Goal: Task Accomplishment & Management: Use online tool/utility

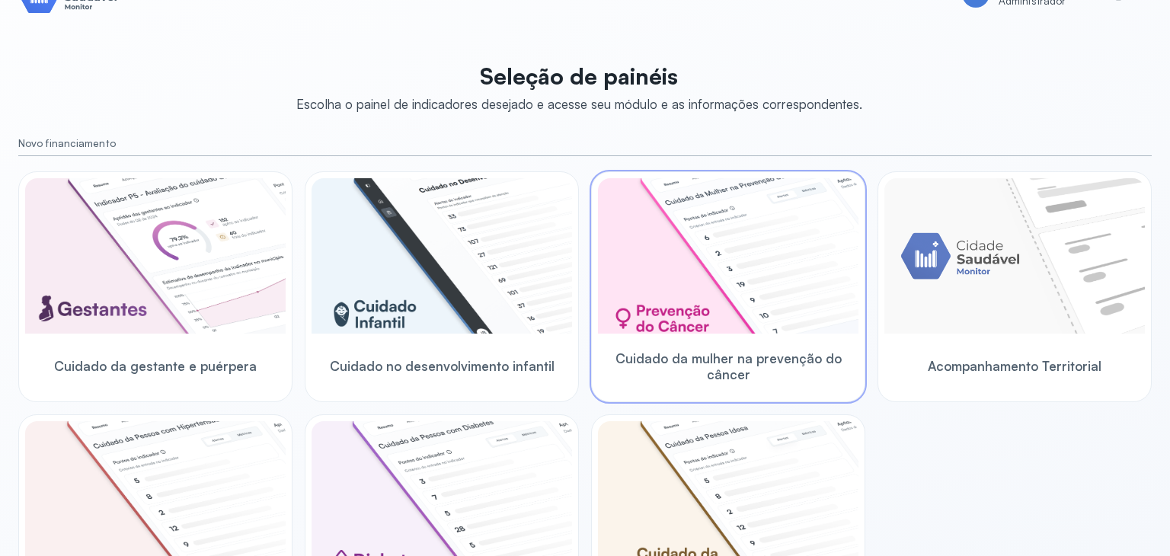
click at [736, 315] on img at bounding box center [728, 255] width 260 height 155
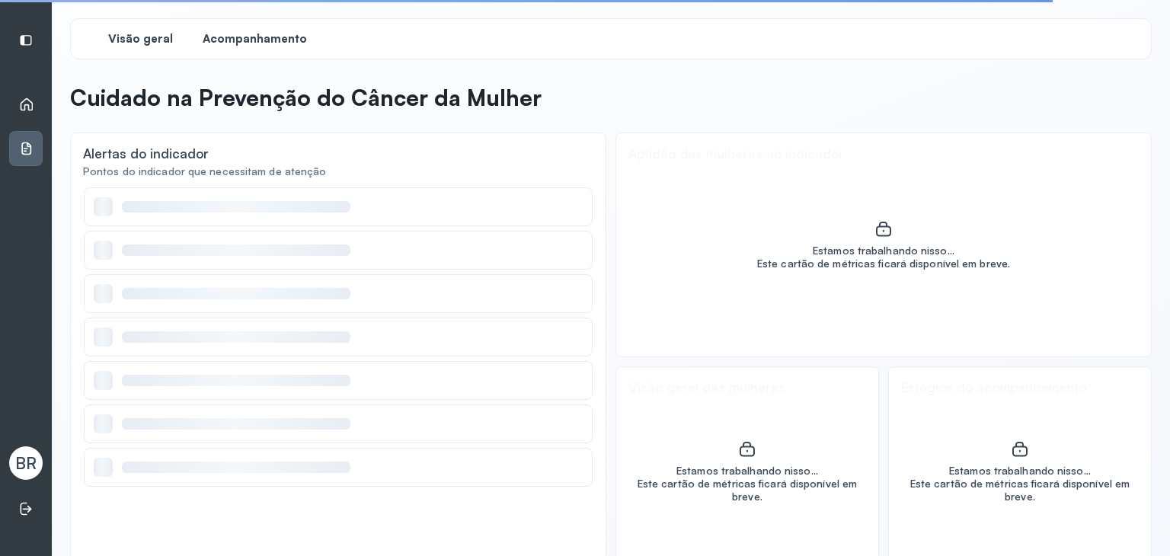
click at [235, 41] on span "Acompanhamento" at bounding box center [255, 39] width 104 height 14
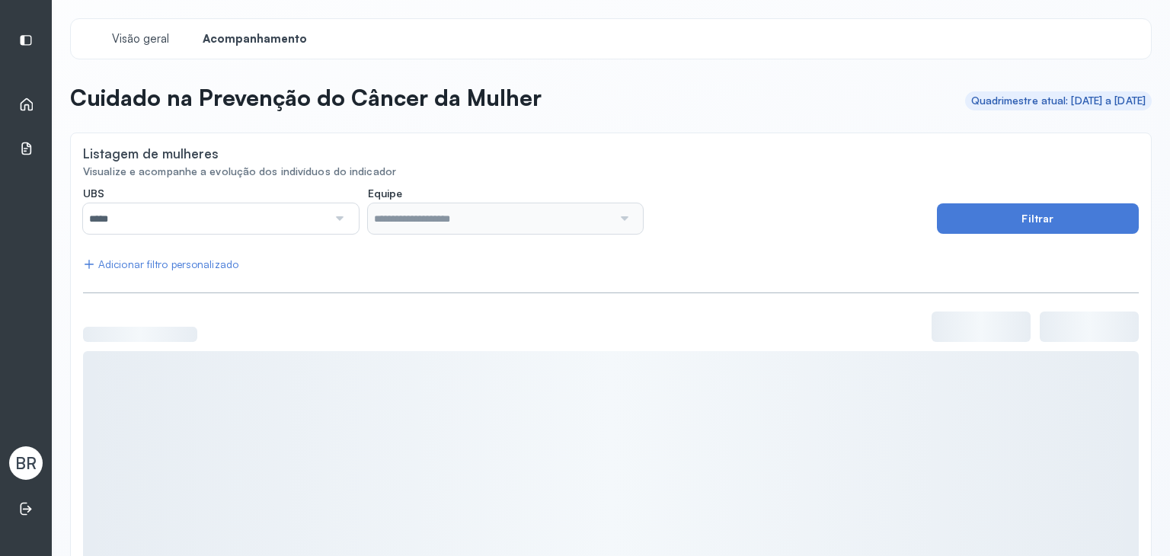
click at [36, 108] on div "Início" at bounding box center [26, 104] width 34 height 35
drag, startPoint x: 8, startPoint y: 95, endPoint x: 18, endPoint y: 104, distance: 13.0
click at [9, 97] on div "Início Monitoramento BR" at bounding box center [26, 278] width 52 height 556
click at [23, 105] on icon at bounding box center [26, 104] width 15 height 15
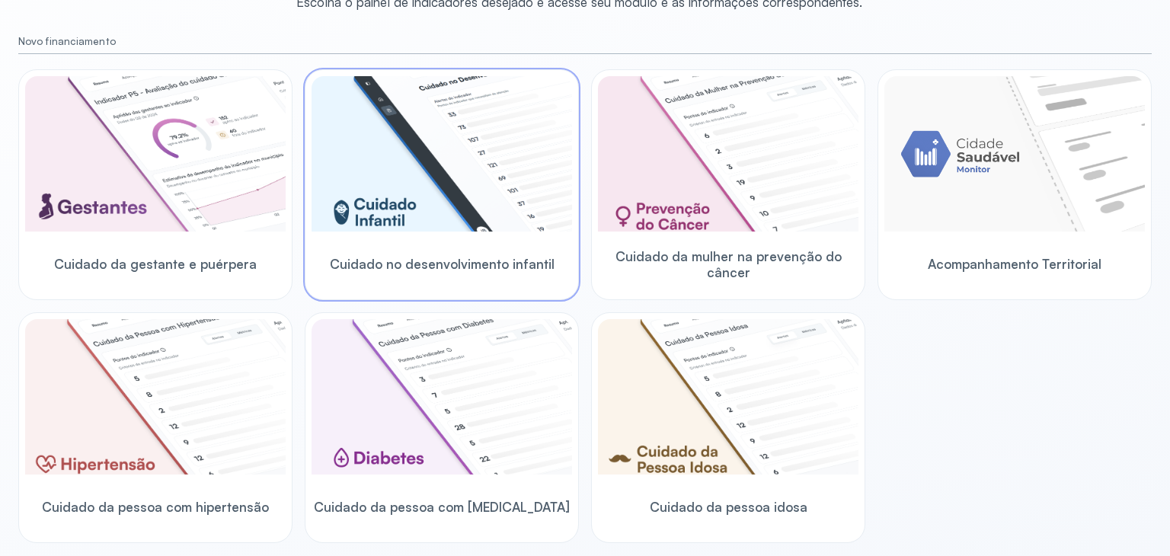
click at [418, 212] on img at bounding box center [441, 153] width 260 height 155
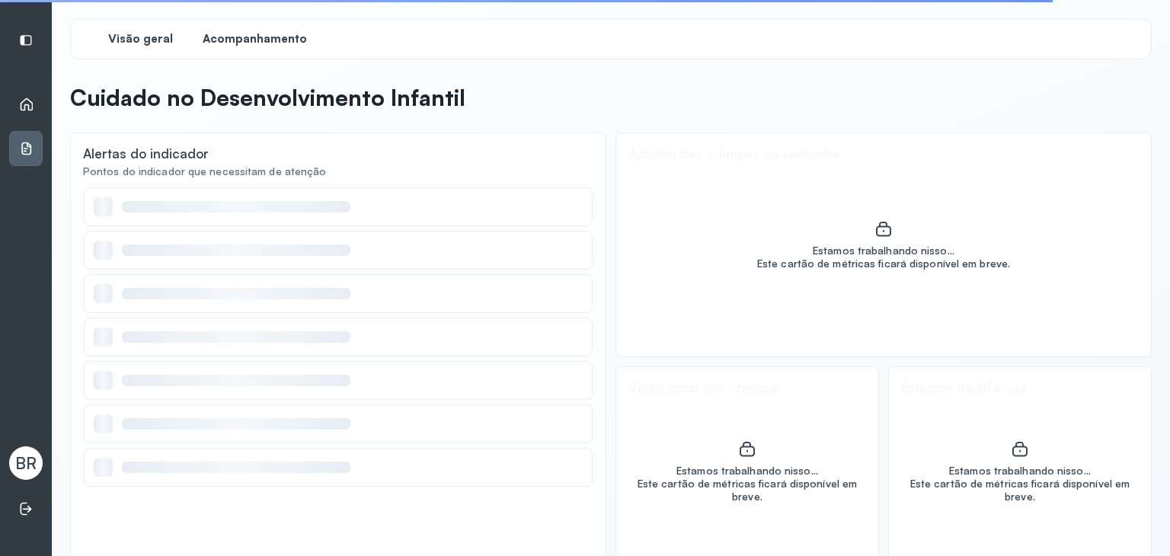
click at [273, 46] on div "Acompanhamento" at bounding box center [254, 38] width 114 height 27
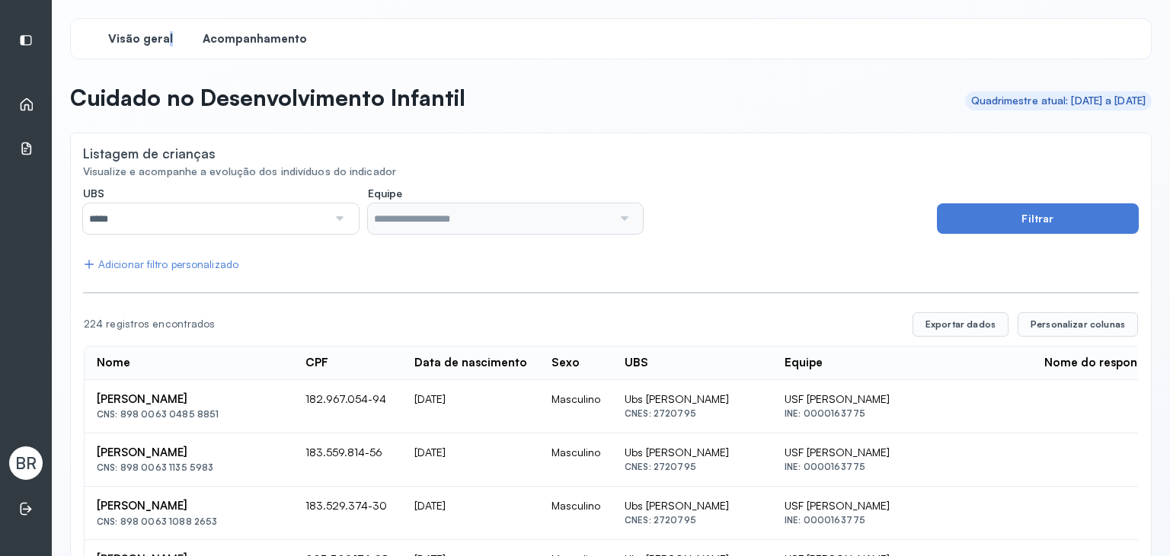
click at [167, 34] on span "Visão geral" at bounding box center [140, 39] width 65 height 14
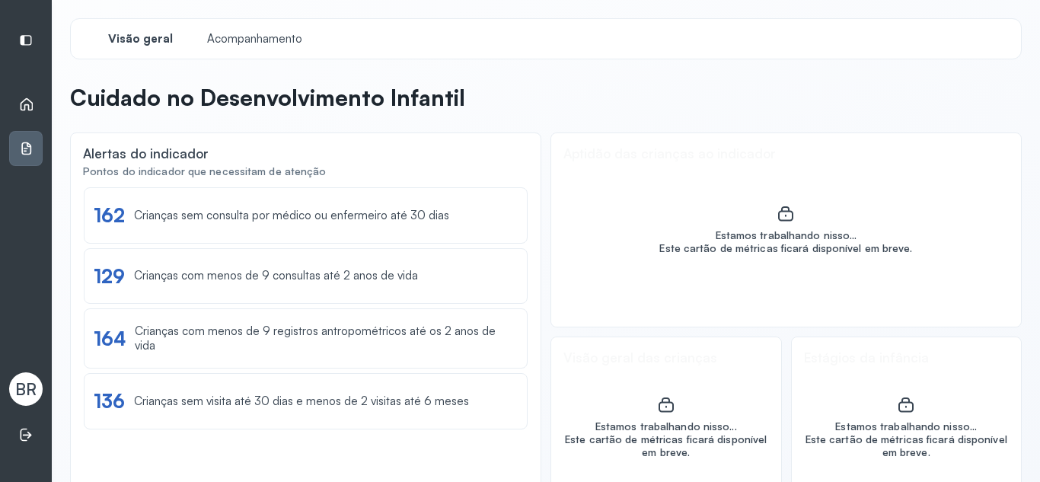
click at [24, 105] on icon at bounding box center [26, 104] width 15 height 15
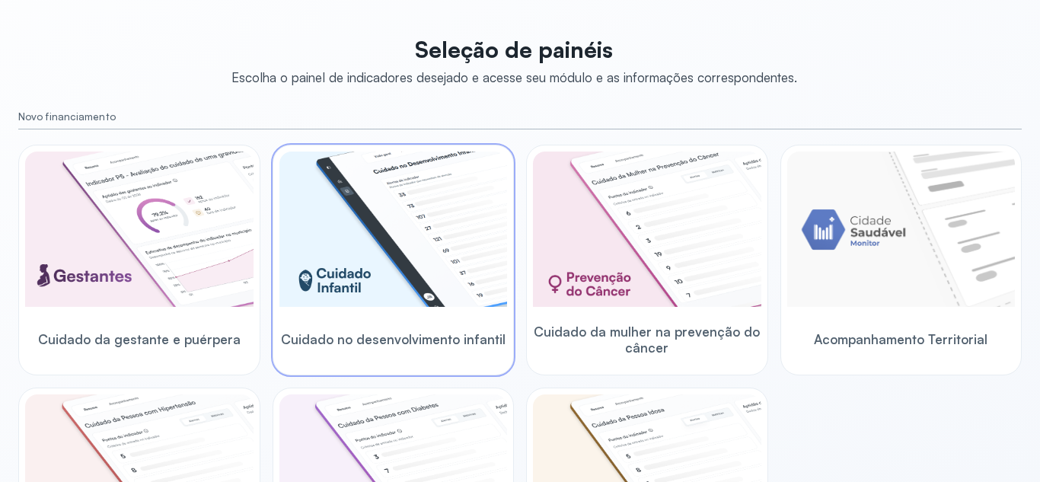
scroll to position [75, 0]
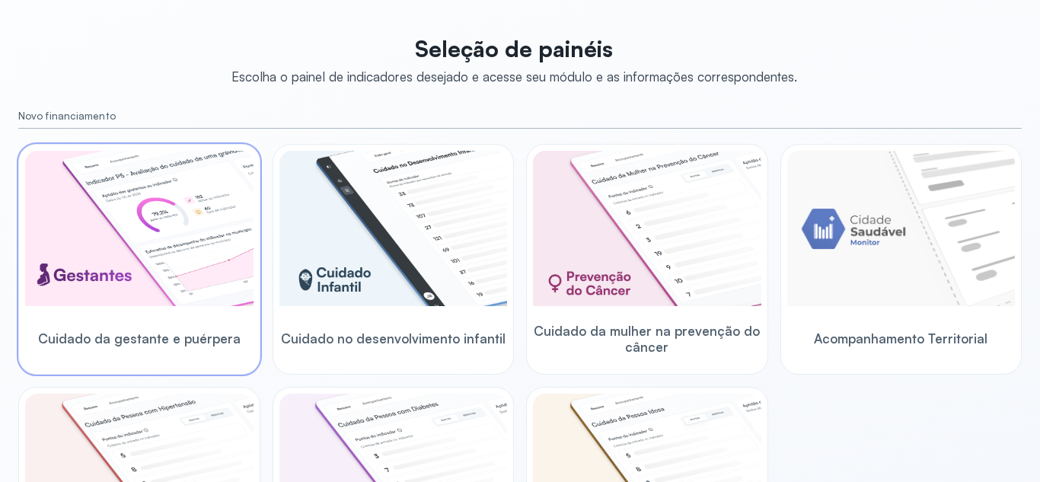
click at [165, 261] on img at bounding box center [139, 228] width 228 height 155
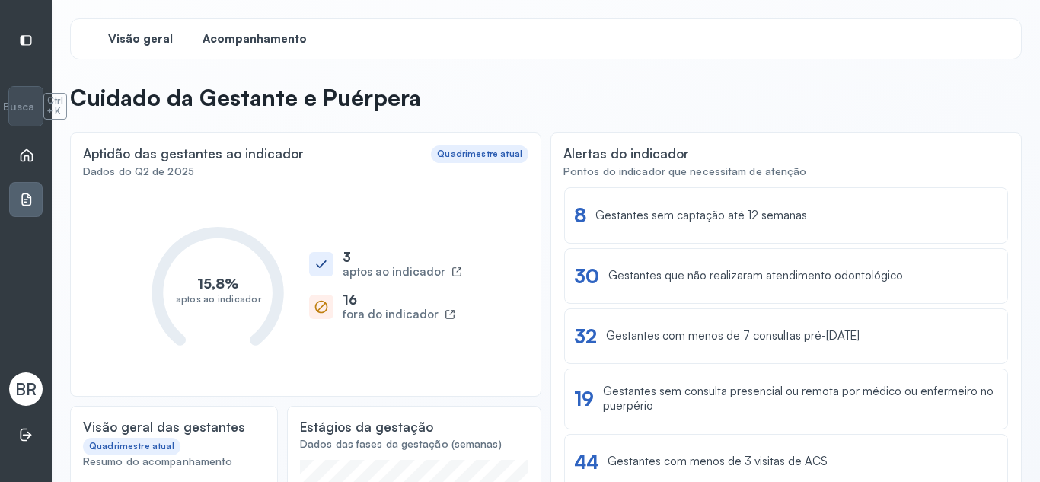
click at [256, 43] on span "Acompanhamento" at bounding box center [255, 39] width 104 height 14
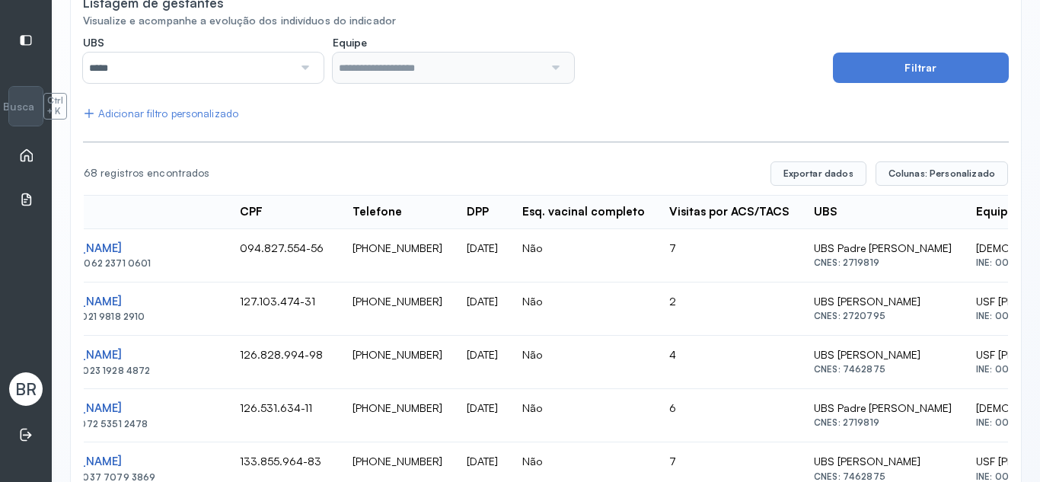
scroll to position [0, 305]
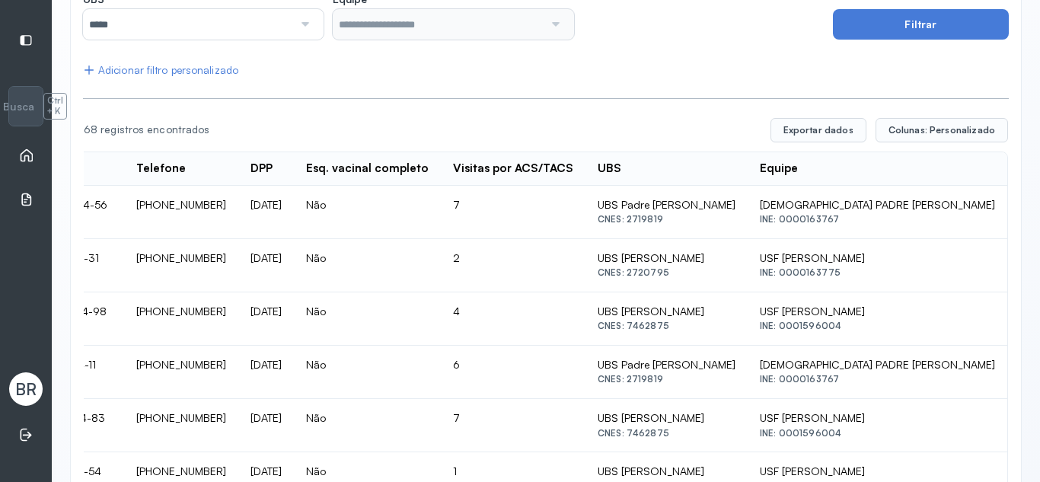
scroll to position [197, 0]
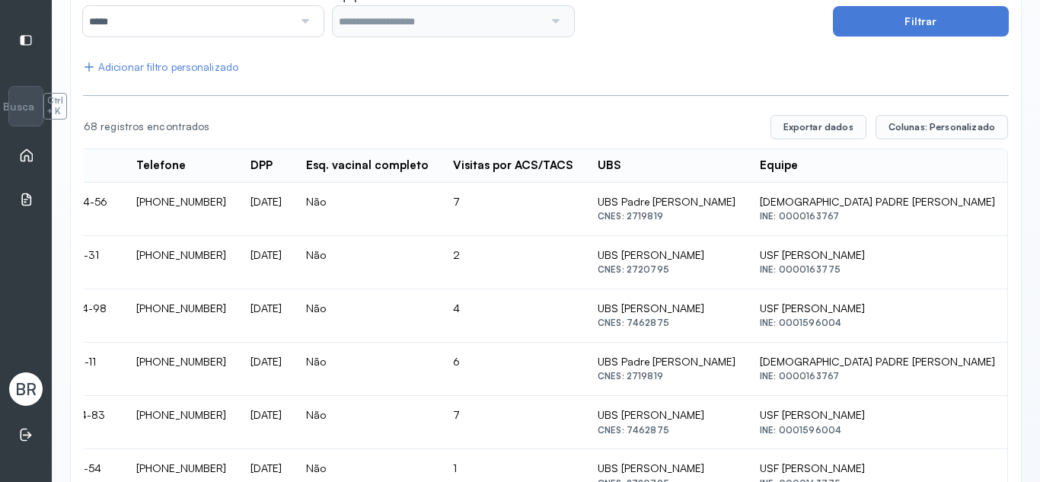
click at [943, 139] on button "Colunas: Personalizado" at bounding box center [942, 127] width 132 height 24
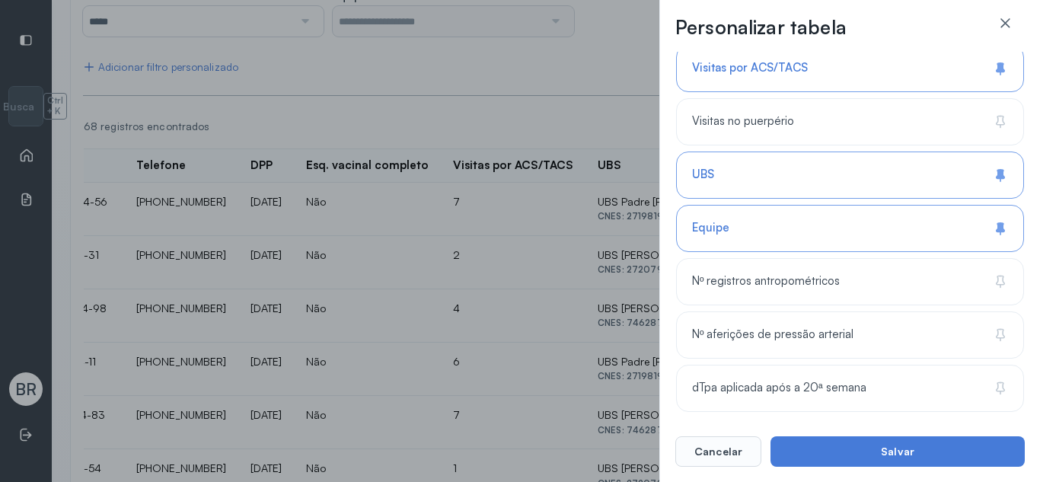
scroll to position [1536, 0]
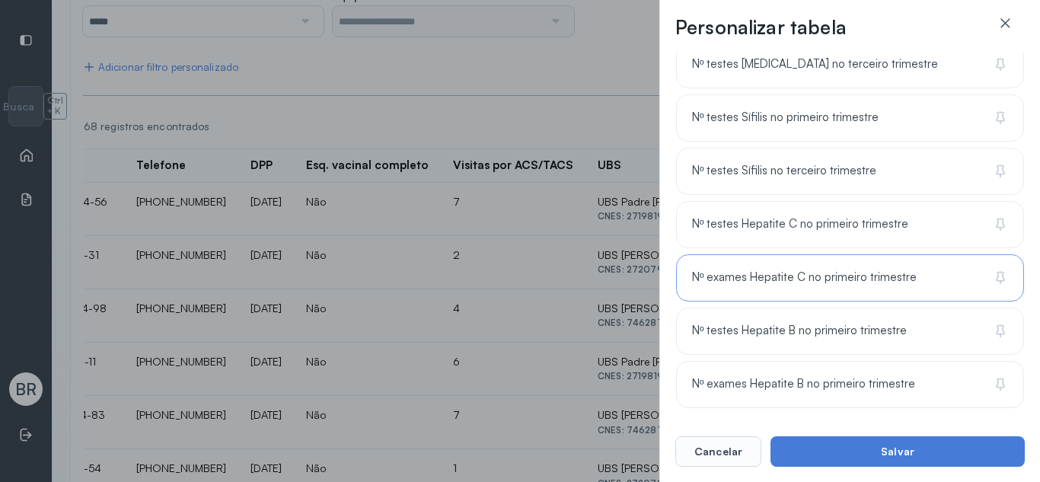
click at [791, 276] on span "Nº exames Hepatite C no primeiro trimestre" at bounding box center [804, 277] width 225 height 14
click at [777, 236] on div "Nº testes Hepatite C no primeiro trimestre" at bounding box center [850, 224] width 348 height 47
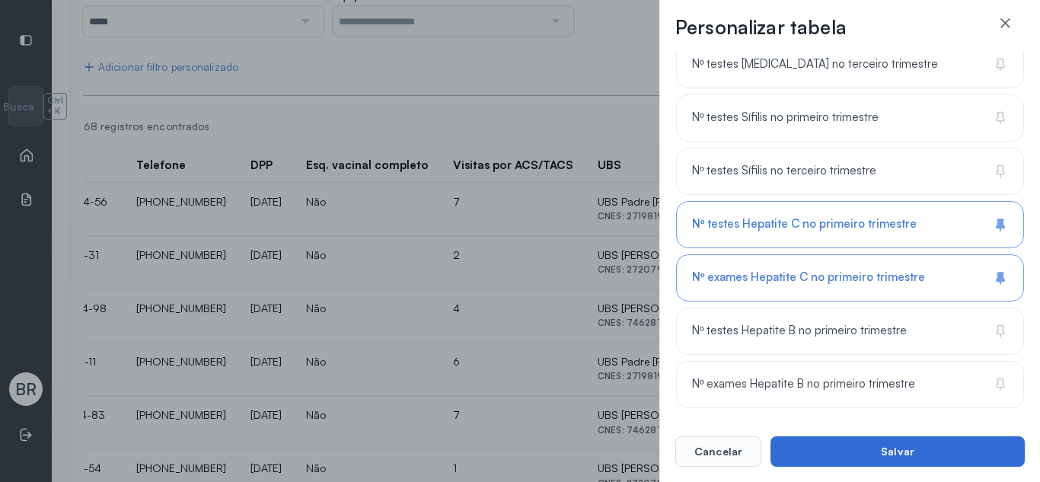
click at [852, 452] on button "Salvar" at bounding box center [898, 451] width 254 height 30
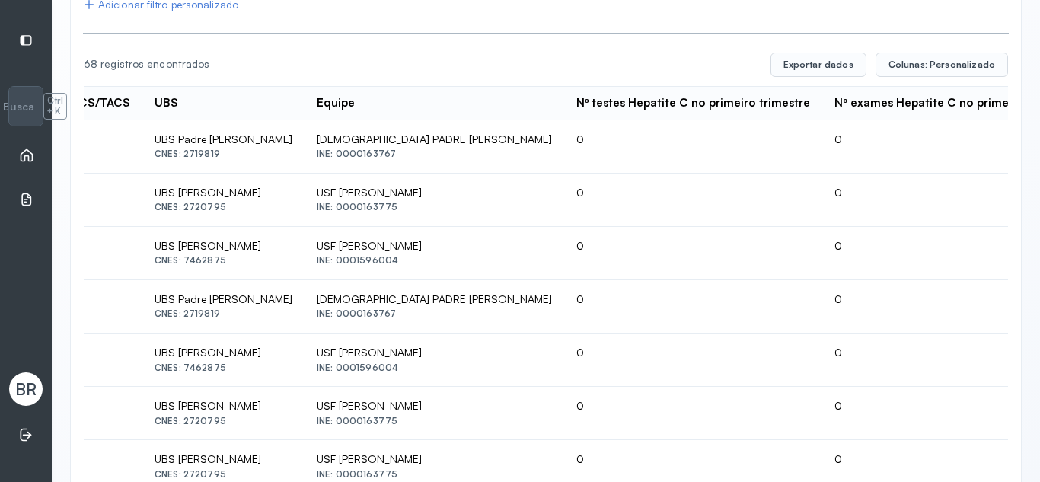
scroll to position [0, 807]
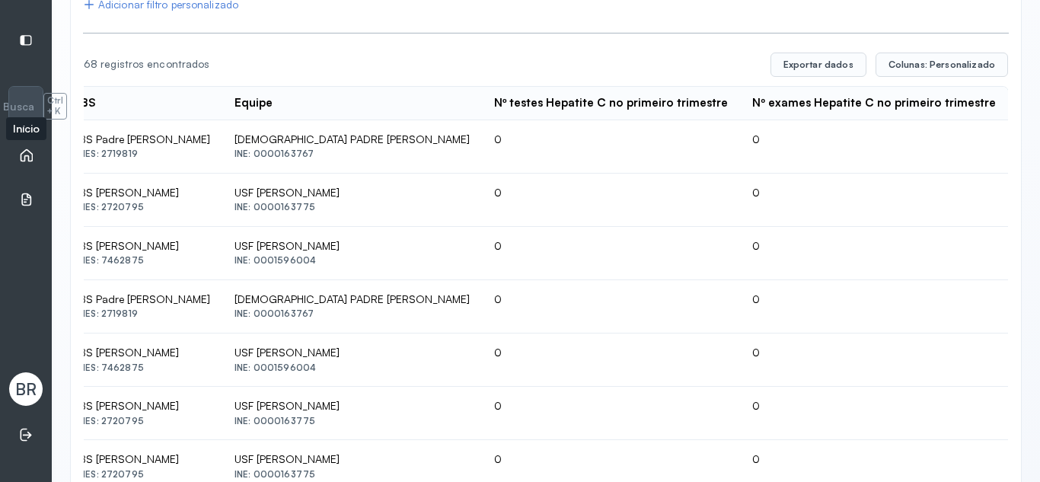
click at [32, 154] on icon at bounding box center [27, 155] width 13 height 13
